Goal: Find specific page/section: Find specific page/section

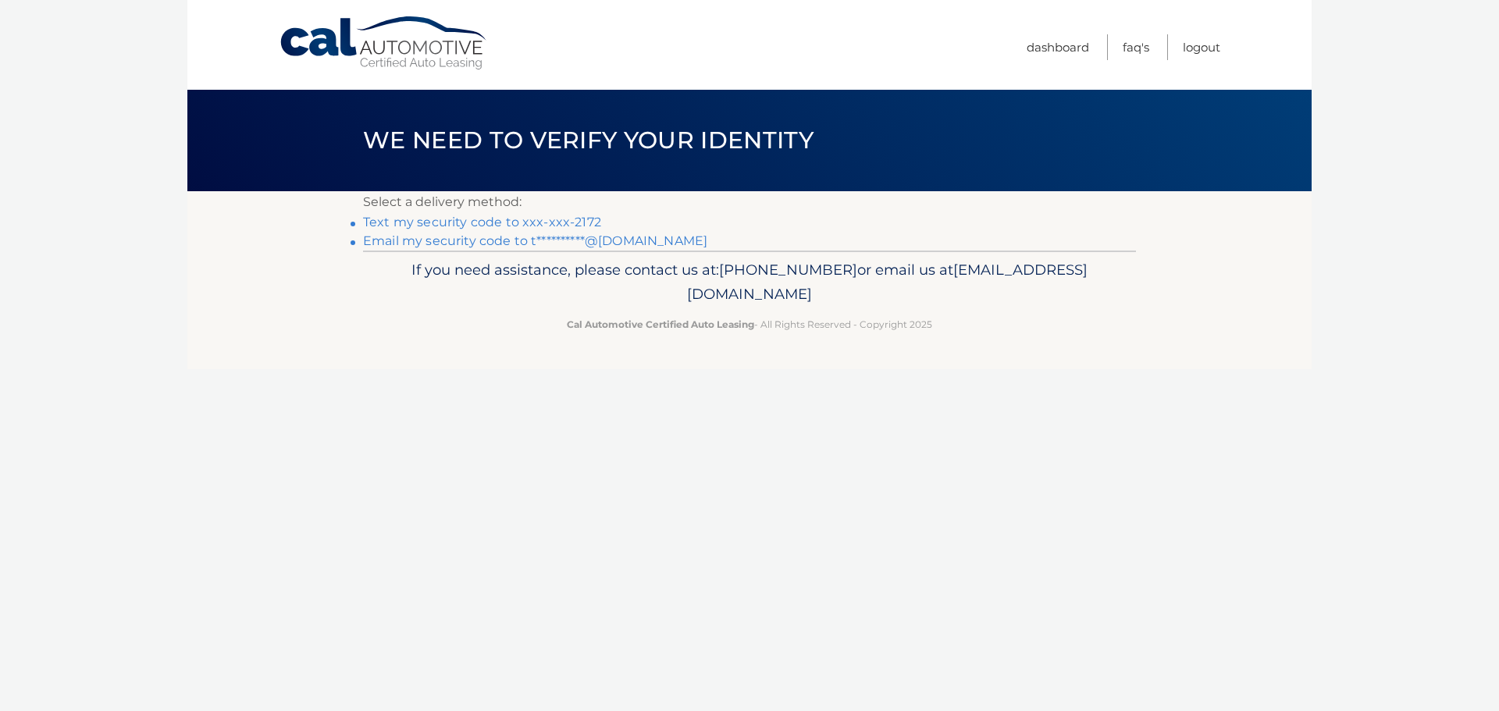
click at [472, 215] on link "Text my security code to xxx-xxx-2172" at bounding box center [482, 222] width 238 height 15
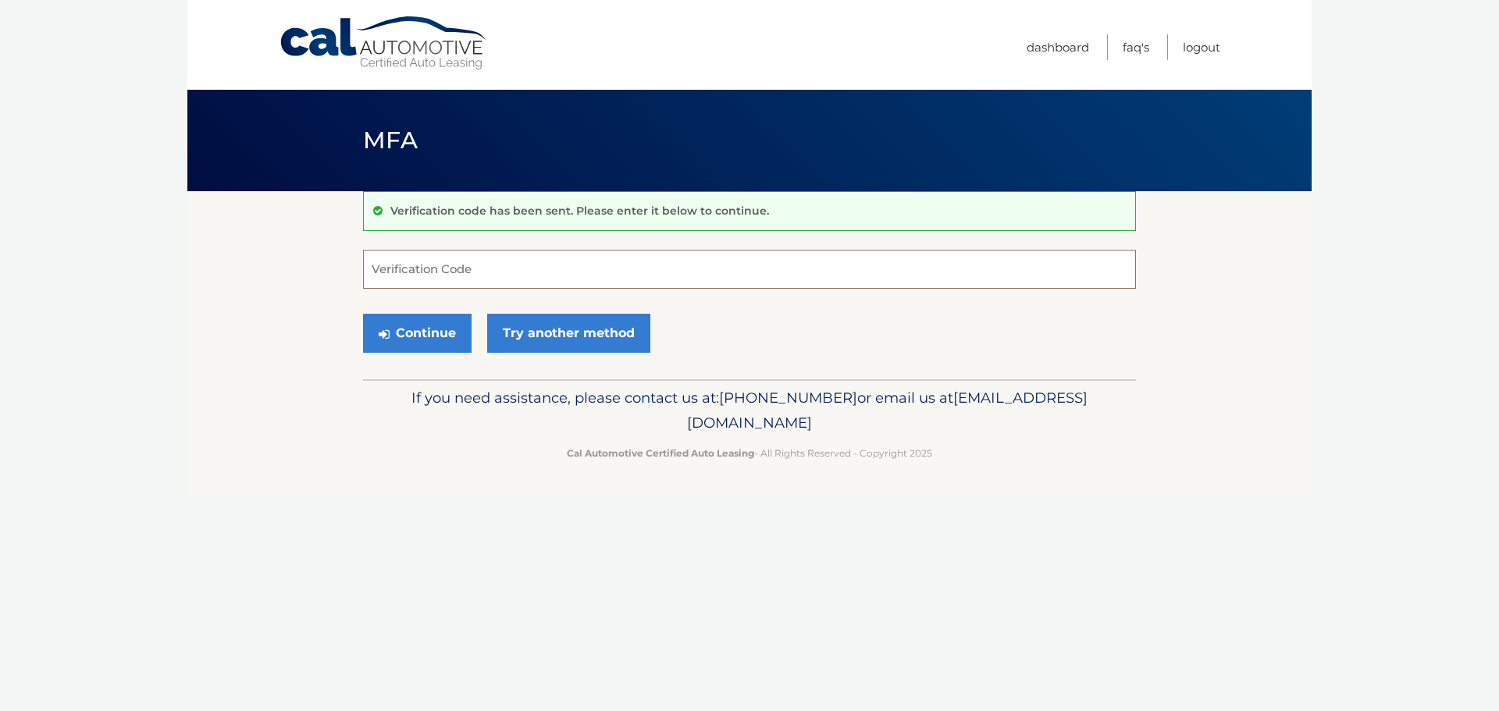
click at [445, 264] on input "Verification Code" at bounding box center [749, 269] width 773 height 39
type input "424742"
click at [409, 334] on button "Continue" at bounding box center [417, 333] width 109 height 39
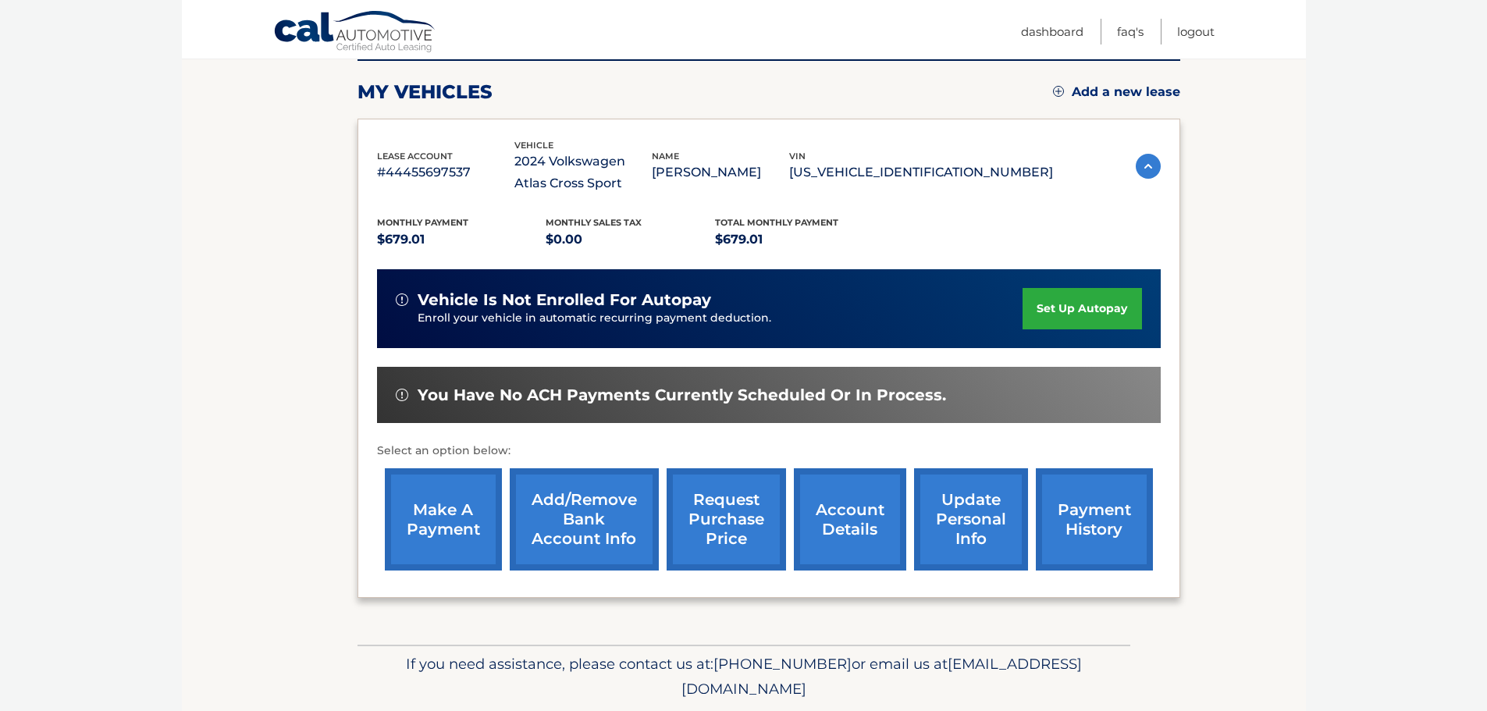
scroll to position [234, 0]
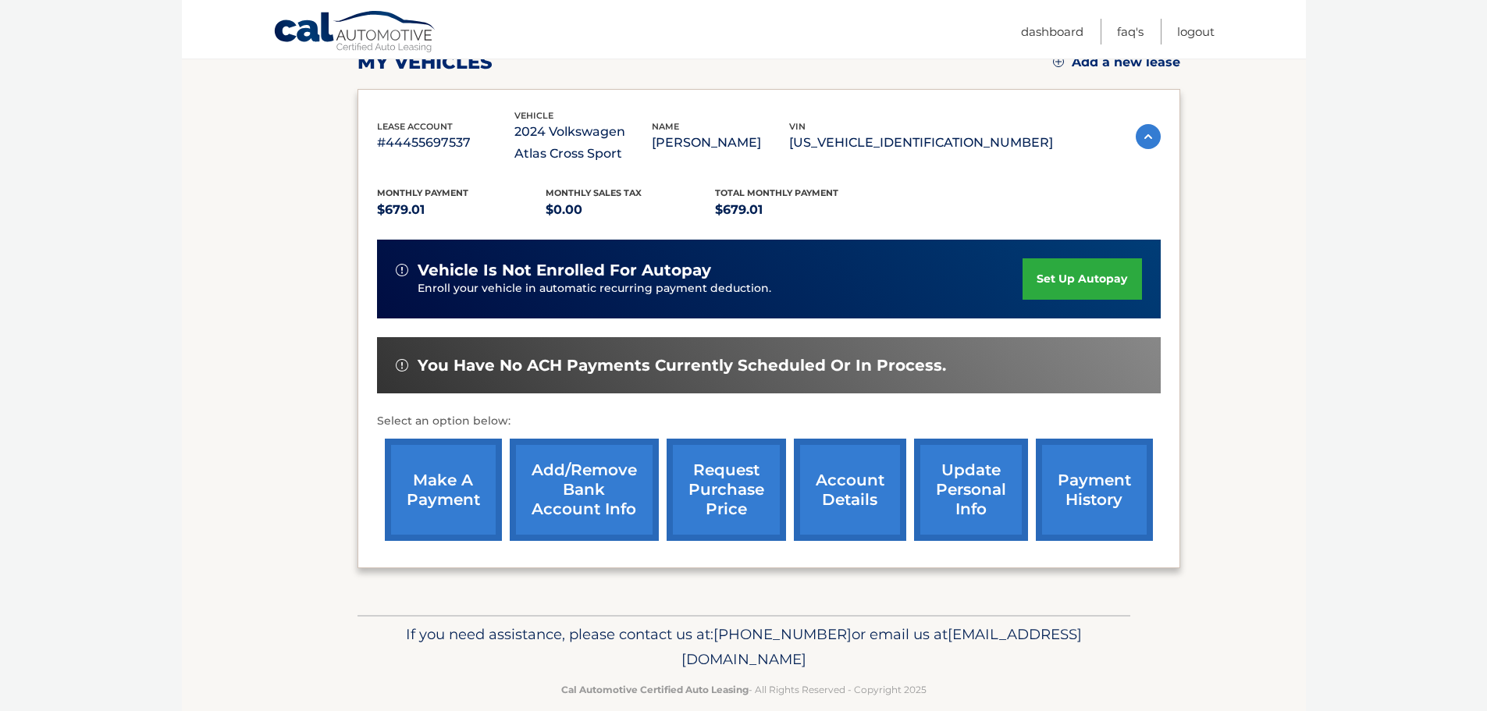
click at [867, 507] on link "account details" at bounding box center [850, 490] width 112 height 102
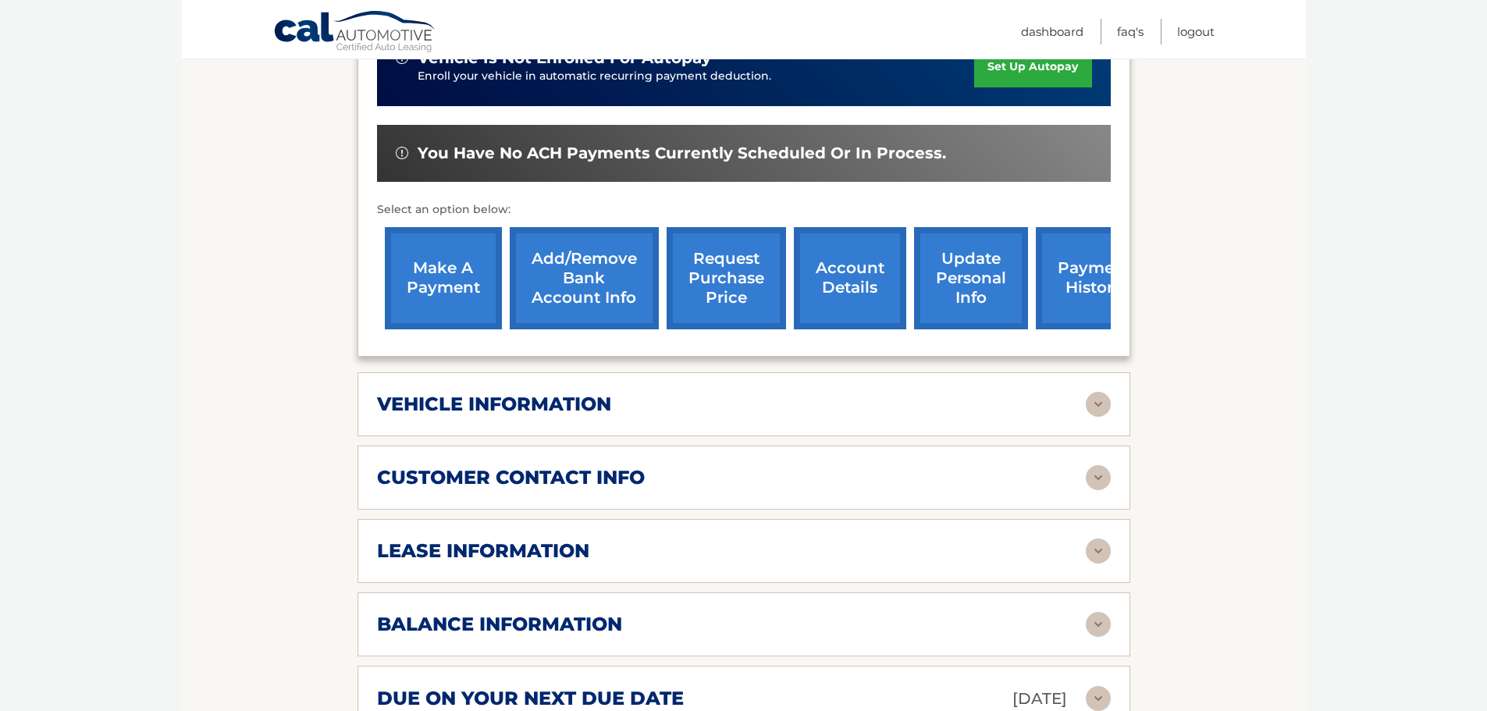
scroll to position [625, 0]
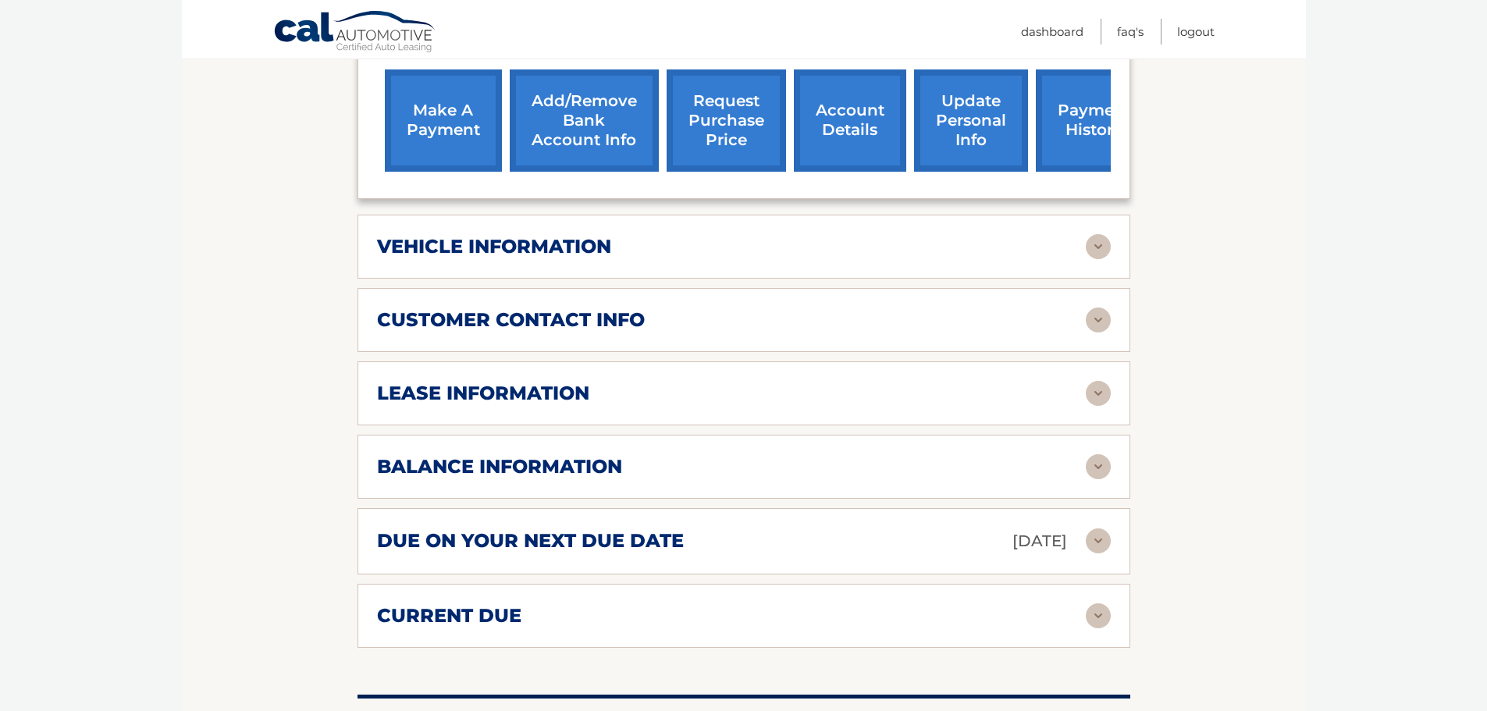
click at [1098, 549] on img at bounding box center [1098, 541] width 25 height 25
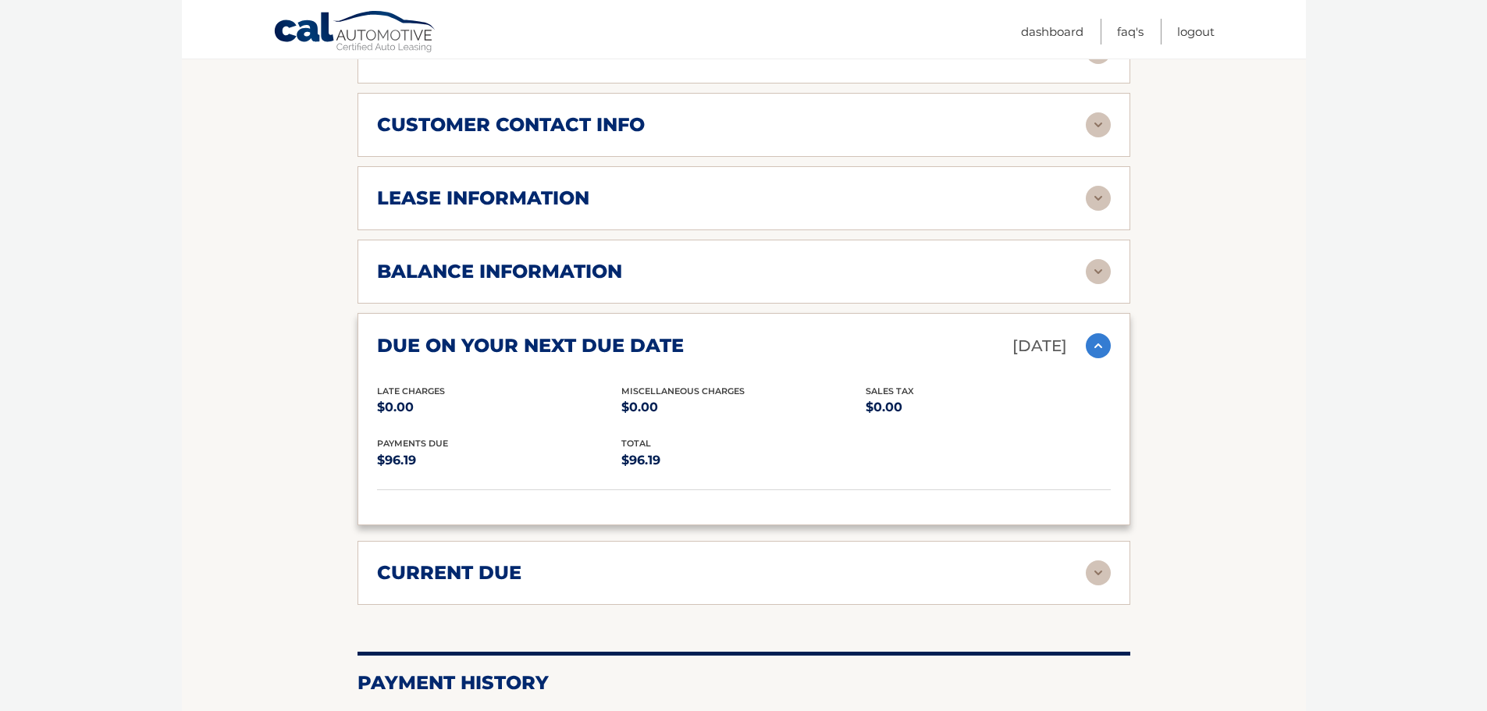
scroll to position [859, 0]
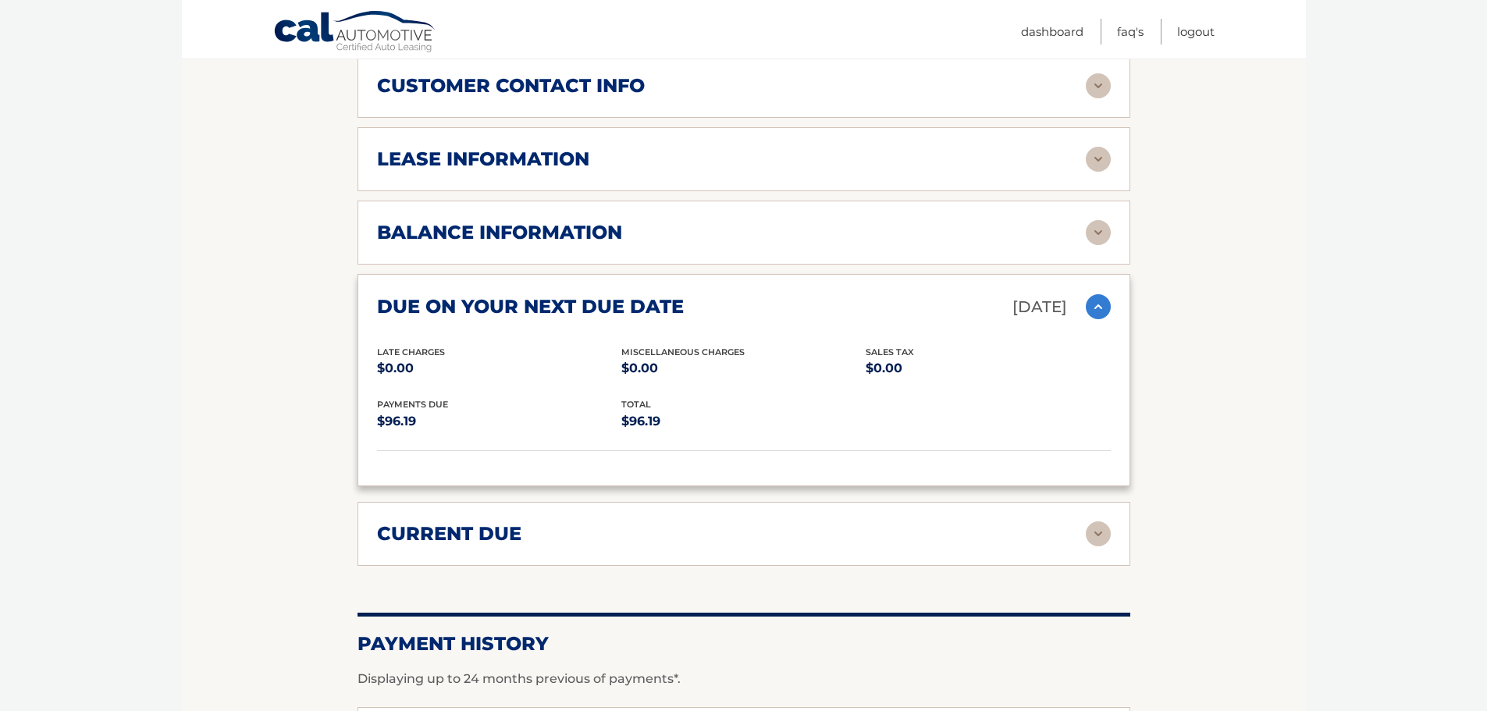
click at [1099, 536] on img at bounding box center [1098, 534] width 25 height 25
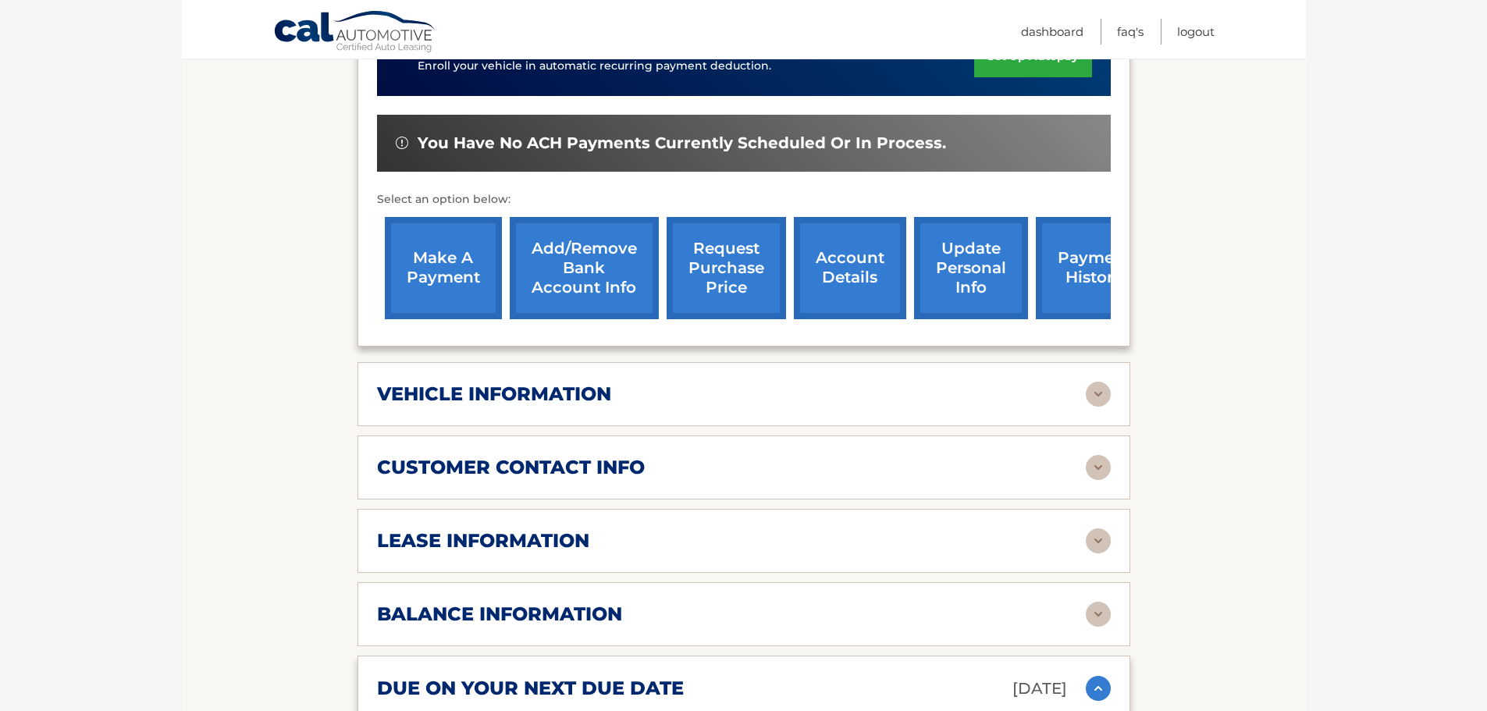
scroll to position [468, 0]
